Goal: Task Accomplishment & Management: Use online tool/utility

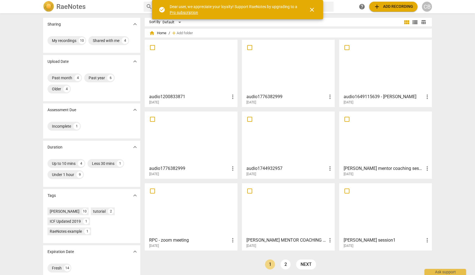
click at [267, 6] on span "add Add recording" at bounding box center [392, 6] width 39 height 7
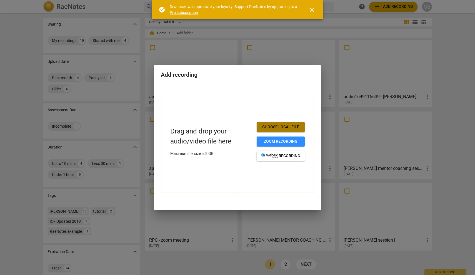
click at [267, 126] on span "Choose local file" at bounding box center [280, 127] width 39 height 6
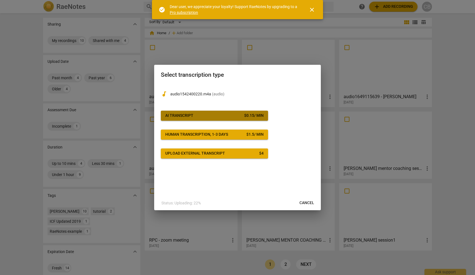
click at [229, 113] on span "AI Transcript $ 0.15 / min" at bounding box center [214, 116] width 98 height 6
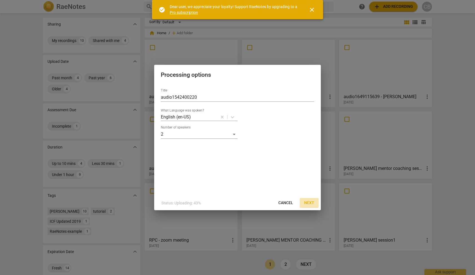
click at [267, 202] on span "Next" at bounding box center [309, 203] width 10 height 6
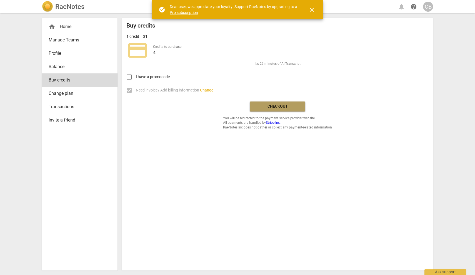
click at [267, 106] on span "Checkout" at bounding box center [277, 107] width 47 height 6
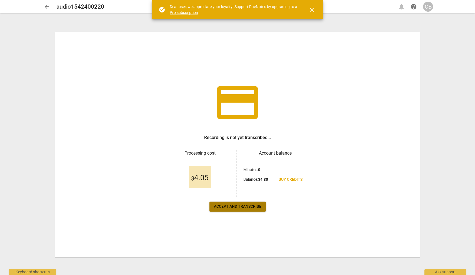
click at [244, 207] on span "Accept and transcribe" at bounding box center [237, 207] width 47 height 6
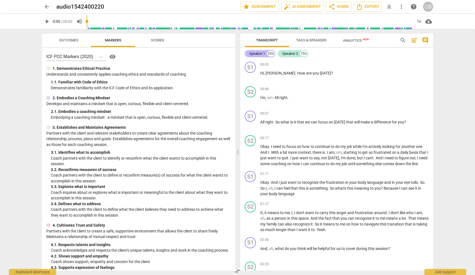
click at [258, 53] on div "Speaker 1" at bounding box center [257, 54] width 16 height 6
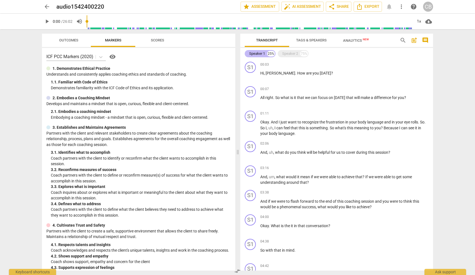
click at [258, 53] on div "Speaker 1" at bounding box center [257, 54] width 16 height 6
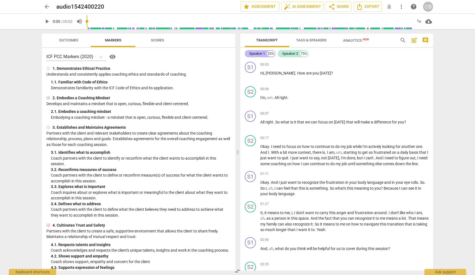
click at [260, 53] on div "Speaker 1" at bounding box center [257, 54] width 16 height 6
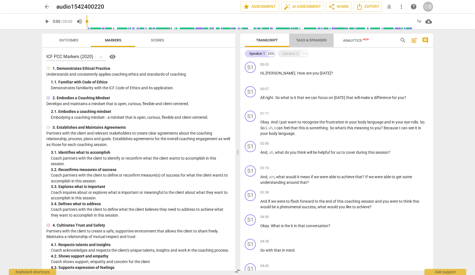
click at [305, 41] on span "Tags & Speakers" at bounding box center [311, 40] width 31 height 4
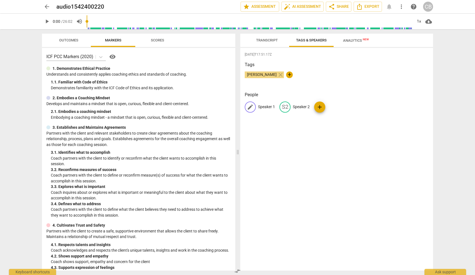
click at [267, 106] on p "Speaker 1" at bounding box center [266, 107] width 17 height 6
type input "Coach"
click at [257, 141] on div "2025-08-18T17:51:17Z Tags charlotte browning close + People edit Coach delete S…" at bounding box center [336, 159] width 193 height 222
click at [266, 39] on span "Transcript" at bounding box center [267, 40] width 22 height 4
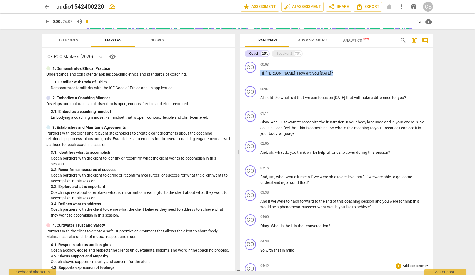
drag, startPoint x: 260, startPoint y: 73, endPoint x: 272, endPoint y: 267, distance: 194.1
click at [272, 267] on div "CO play_arrow pause 00:03 + Add competency keyboard_arrow_right Hi , Jamie . Ho…" at bounding box center [336, 164] width 193 height 211
click at [349, 212] on div "CO play_arrow pause 04:00 + Add competency keyboard_arrow_right Okay . What is …" at bounding box center [336, 224] width 193 height 24
click at [367, 7] on span "Export" at bounding box center [367, 6] width 23 height 7
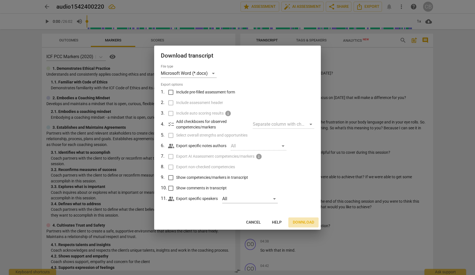
click at [303, 221] on span "Download" at bounding box center [303, 222] width 21 height 6
